Goal: Find specific page/section: Find specific page/section

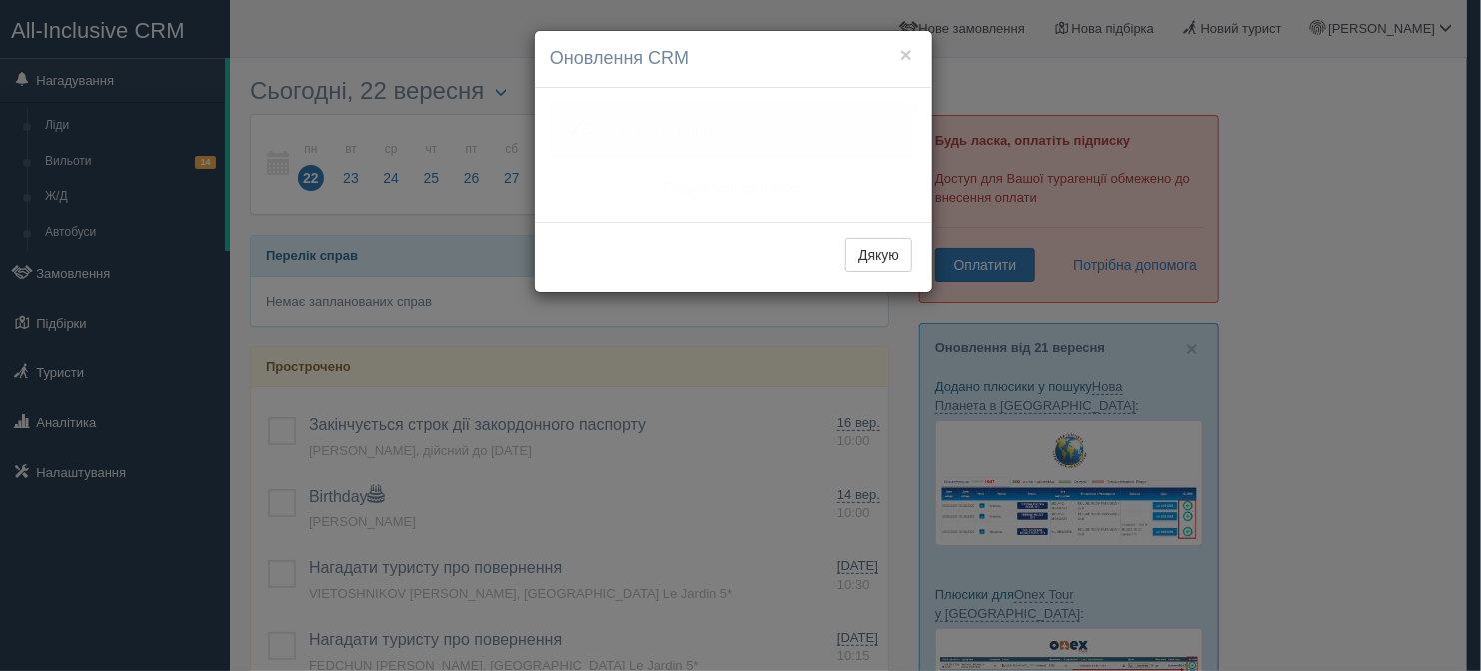
click at [79, 277] on div "× Оновлення CRM Одну хвилинку, оновлюємо Вашу CRM Ваші оновлення готові! Подиви…" at bounding box center [740, 335] width 1481 height 671
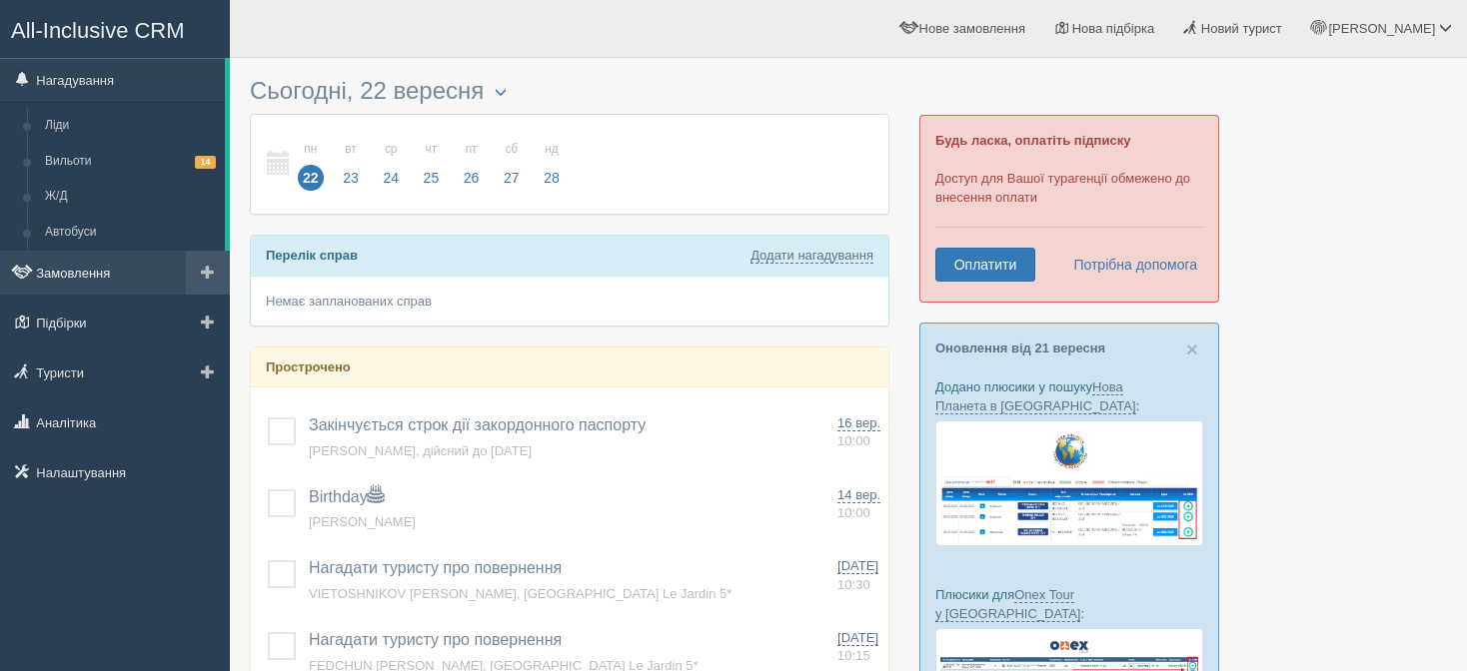
click at [75, 277] on link "Замовлення" at bounding box center [115, 273] width 230 height 44
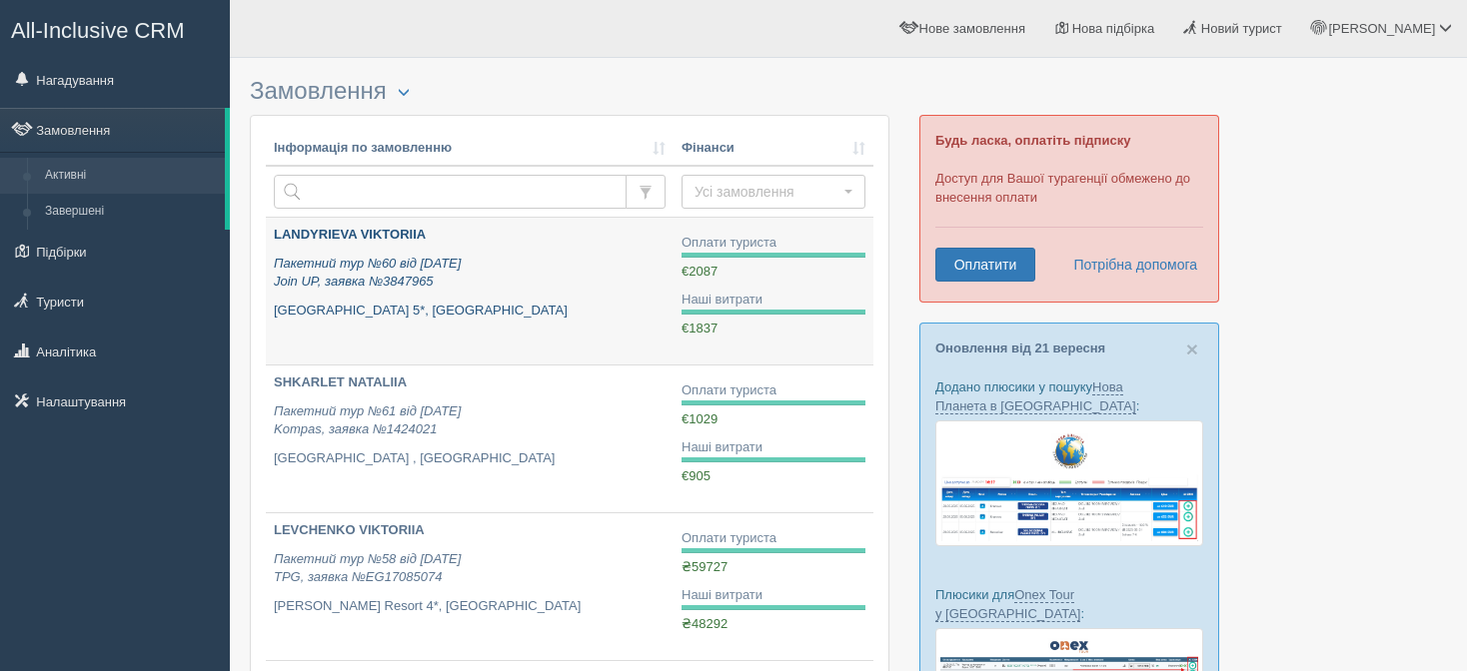
click at [369, 273] on p "Пакетний тур №60 від [DATE] Join UP, заявка №3847965" at bounding box center [470, 273] width 392 height 37
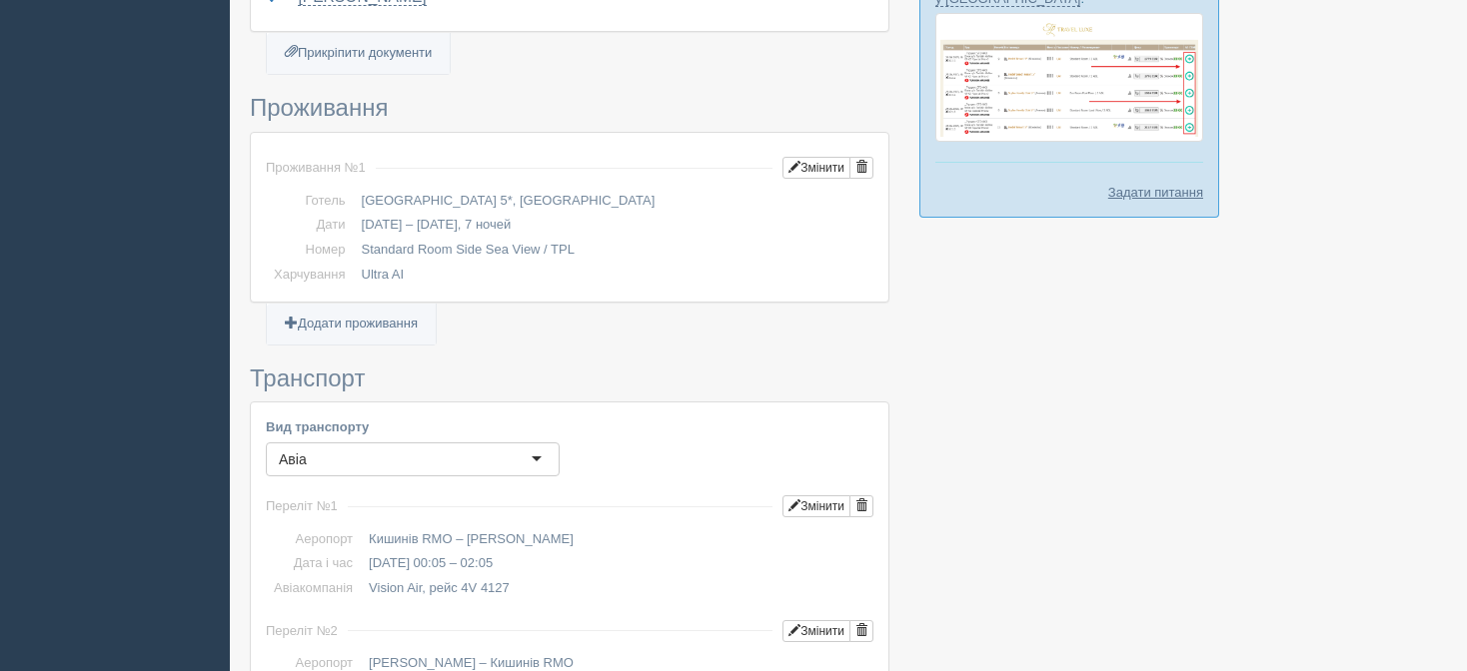
scroll to position [799, 0]
